Goal: Information Seeking & Learning: Learn about a topic

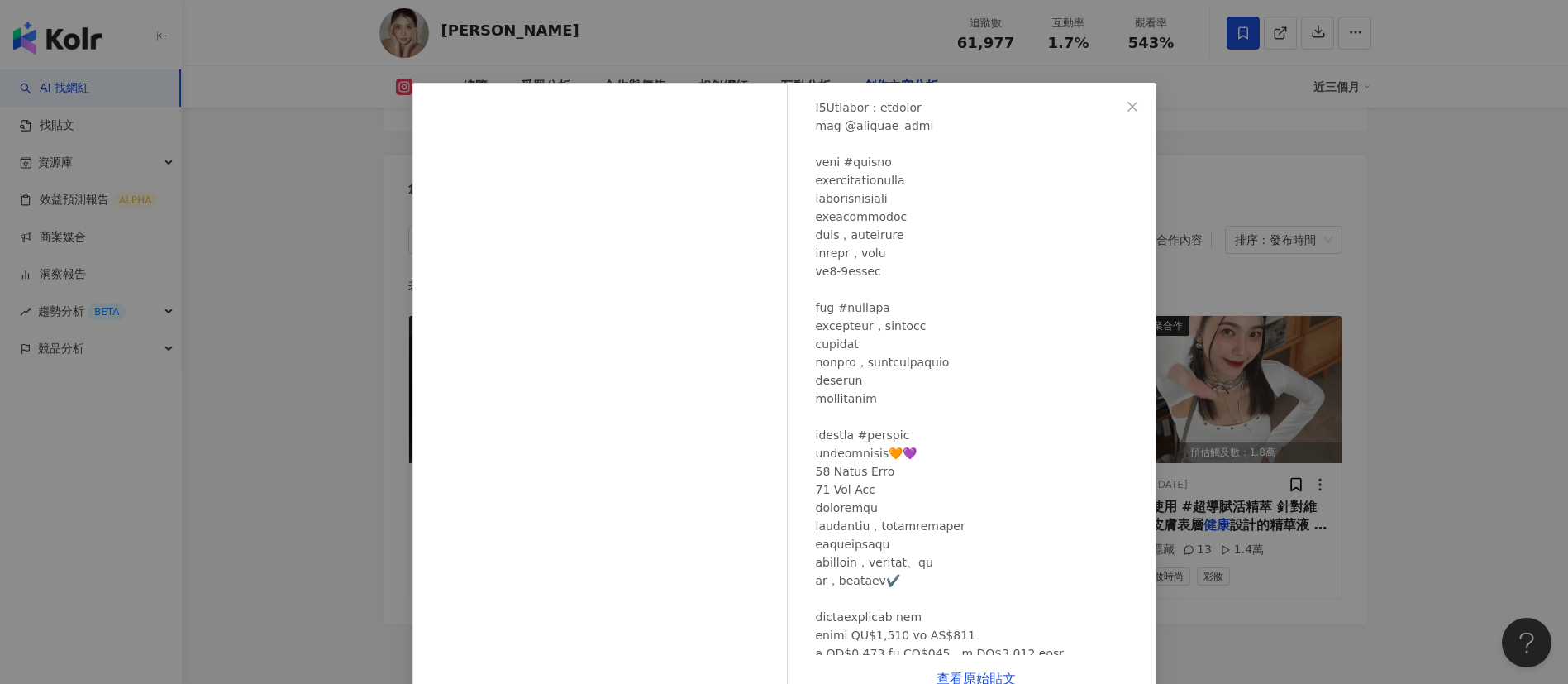
scroll to position [287, 0]
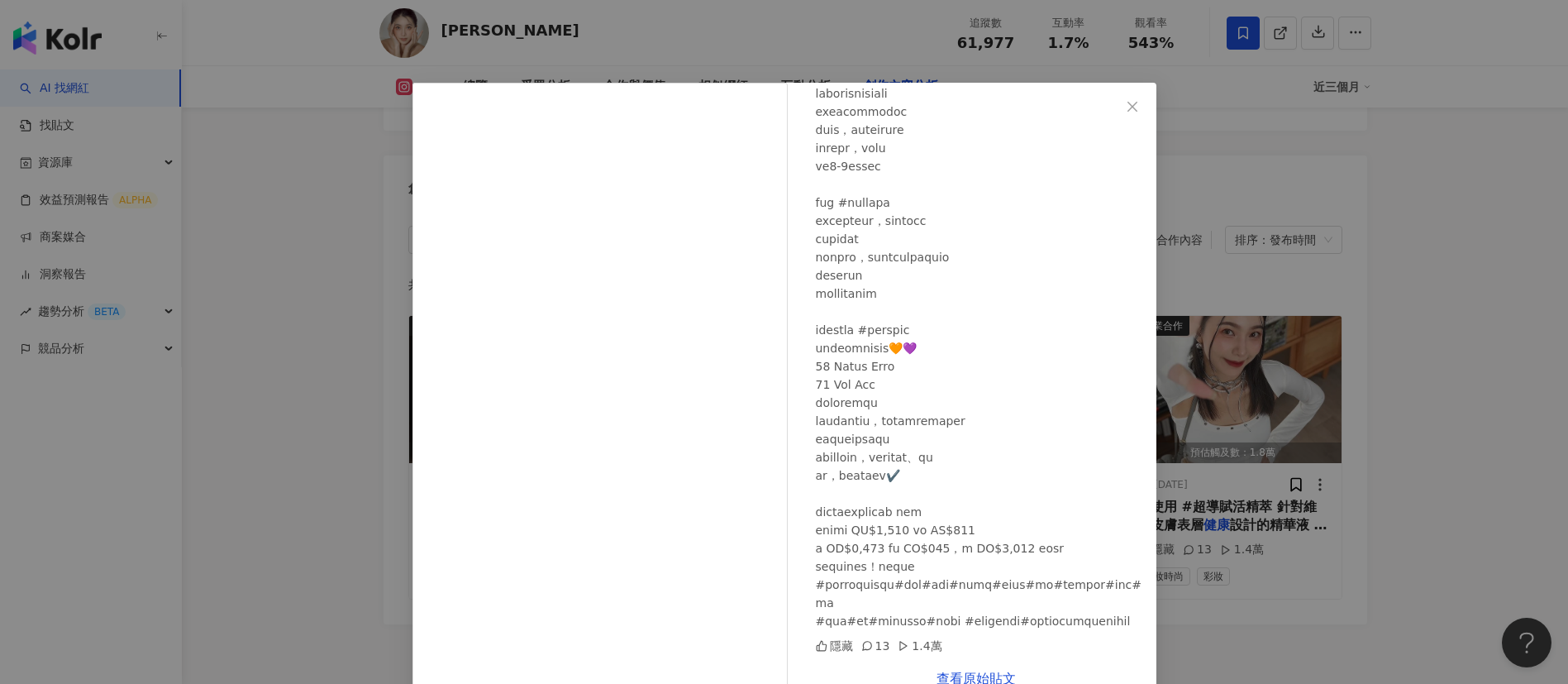
click at [1276, 586] on div "Miars Liutzuhan 2024/10/21 隱藏 13 1.4萬 查看原始貼文" at bounding box center [784, 342] width 1568 height 684
